Goal: Task Accomplishment & Management: Use online tool/utility

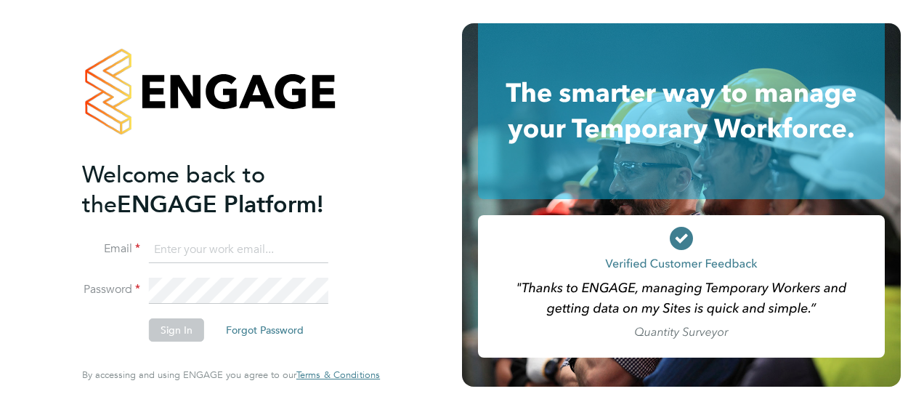
type input "peter.darbyshire@vistry.co.uk"
click at [185, 335] on button "Sign In" at bounding box center [176, 329] width 55 height 23
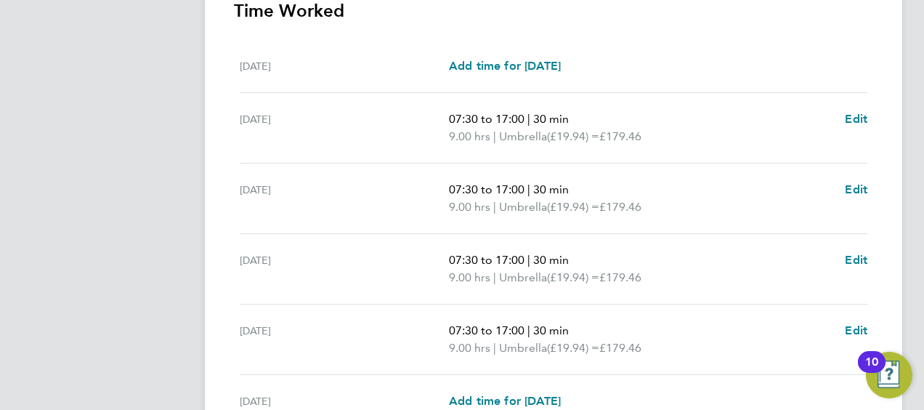
scroll to position [632, 0]
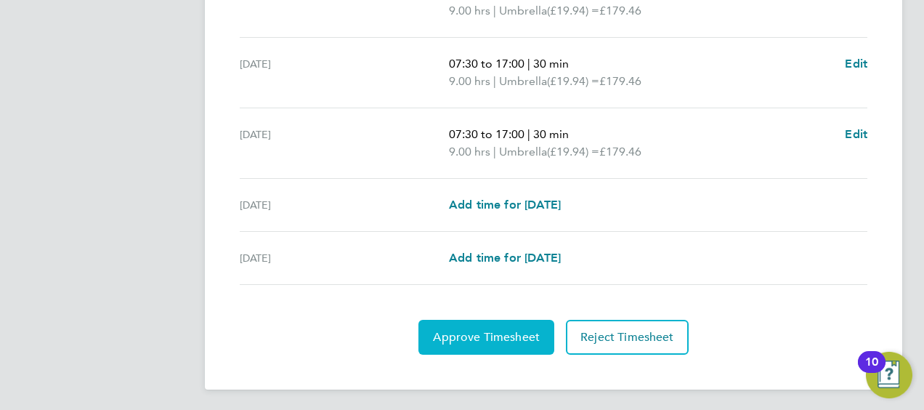
click at [478, 325] on button "Approve Timesheet" at bounding box center [487, 337] width 136 height 35
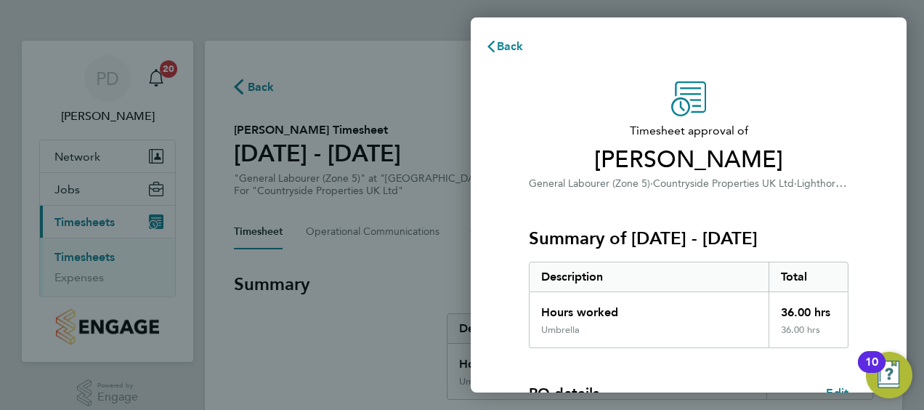
scroll to position [285, 0]
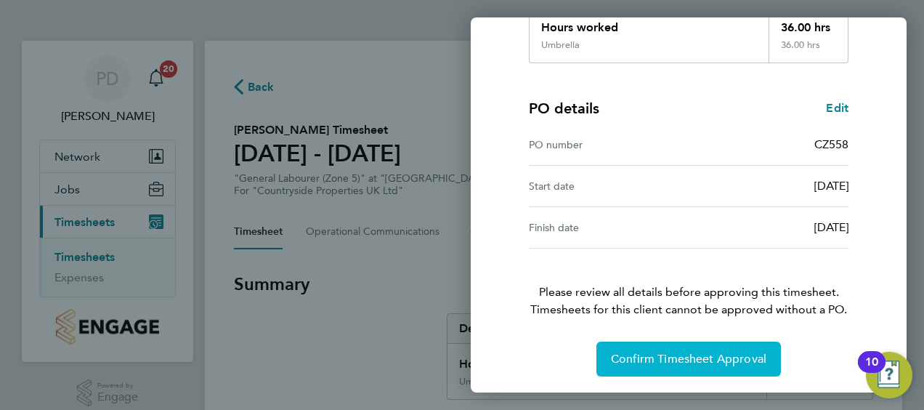
click at [669, 356] on span "Confirm Timesheet Approval" at bounding box center [689, 359] width 156 height 15
